Goal: Task Accomplishment & Management: Manage account settings

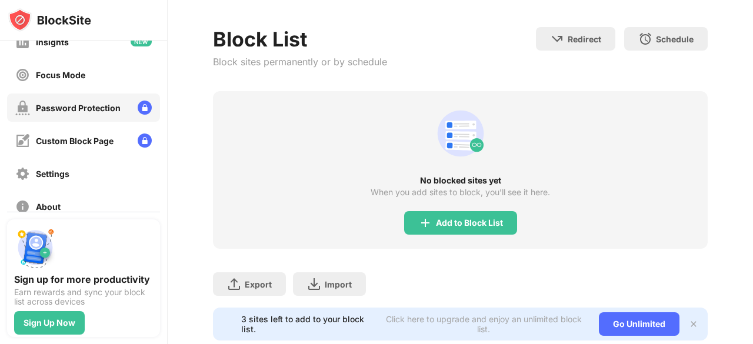
scroll to position [144, 0]
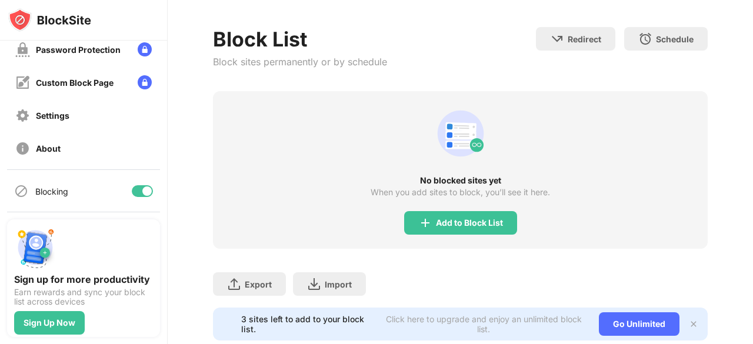
click at [133, 190] on div at bounding box center [142, 191] width 21 height 12
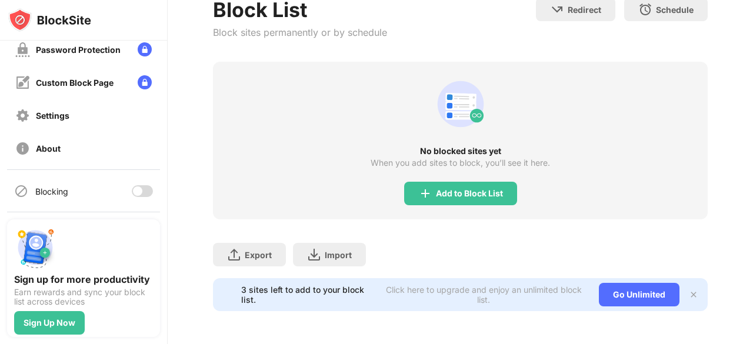
click at [691, 283] on div "3 sites left to add to your block list. Click here to upgrade and enjoy an unli…" at bounding box center [460, 294] width 495 height 33
click at [689, 290] on img at bounding box center [693, 294] width 9 height 9
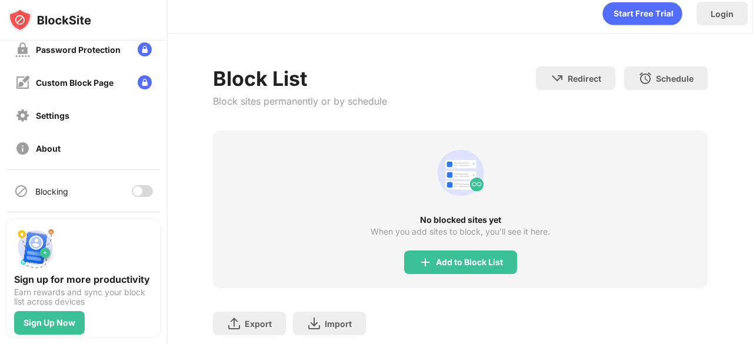
scroll to position [0, 0]
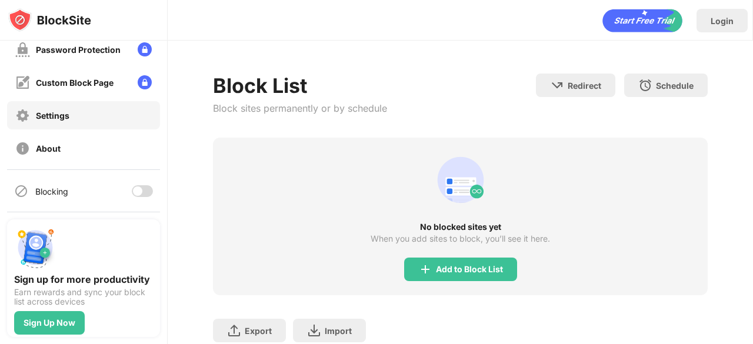
click at [85, 119] on div "Settings" at bounding box center [83, 115] width 153 height 28
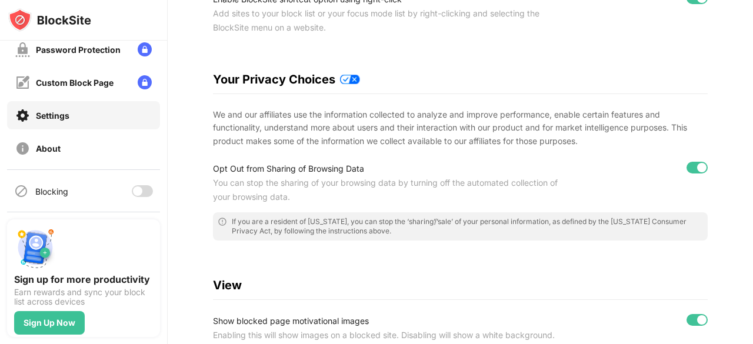
scroll to position [174, 0]
click at [687, 168] on div at bounding box center [697, 167] width 21 height 12
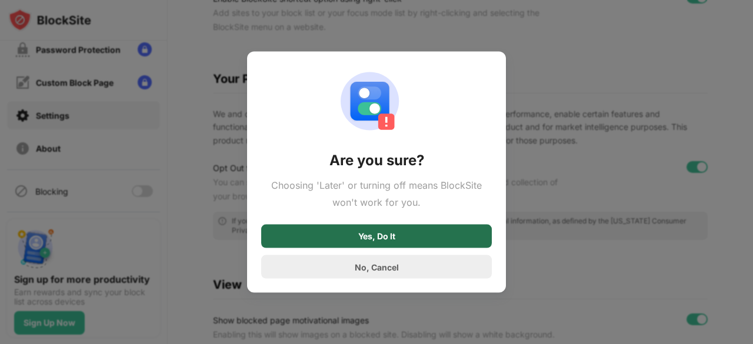
click at [426, 230] on div "Yes, Do It" at bounding box center [376, 237] width 231 height 24
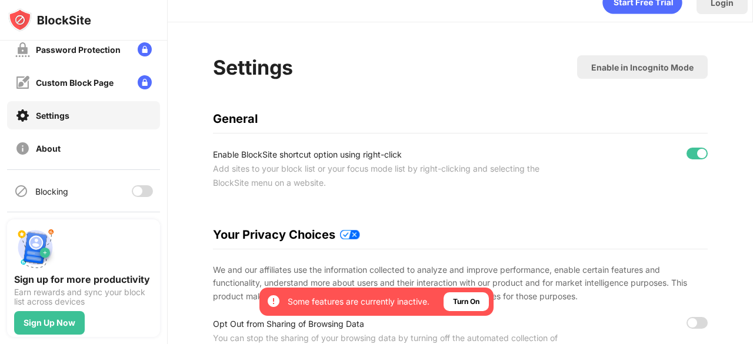
scroll to position [0, 0]
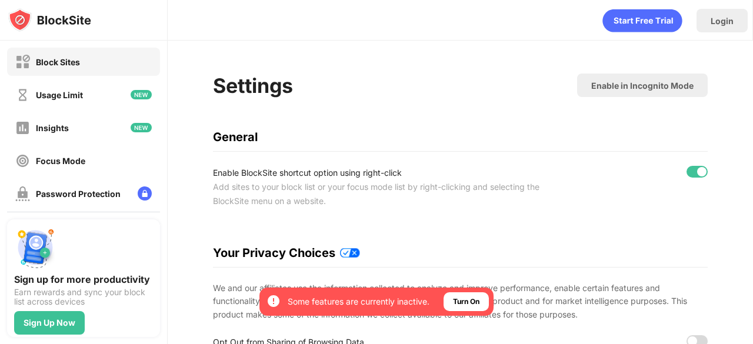
click at [97, 62] on div "Block Sites" at bounding box center [83, 62] width 153 height 28
